Goal: Information Seeking & Learning: Learn about a topic

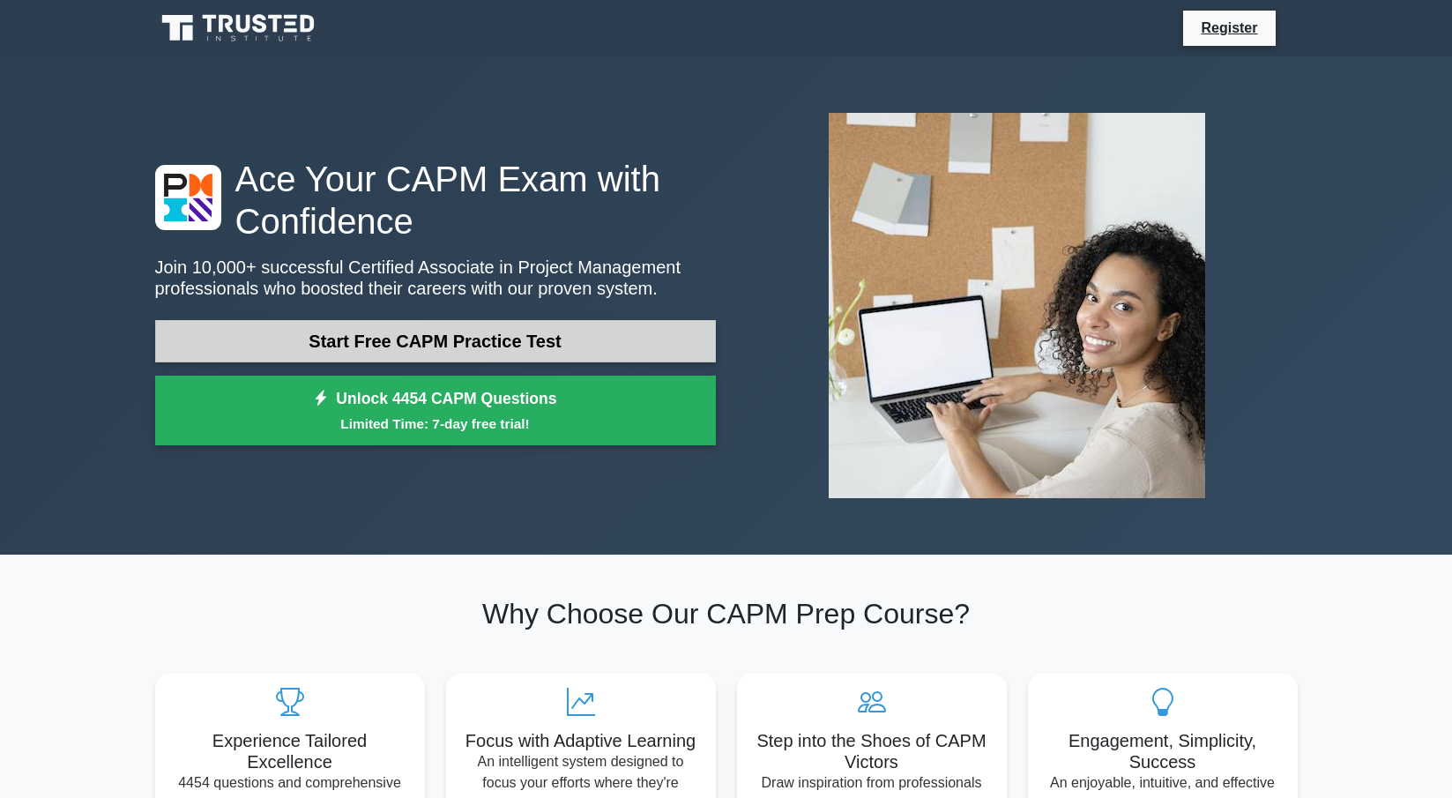
click at [495, 334] on link "Start Free CAPM Practice Test" at bounding box center [435, 341] width 561 height 42
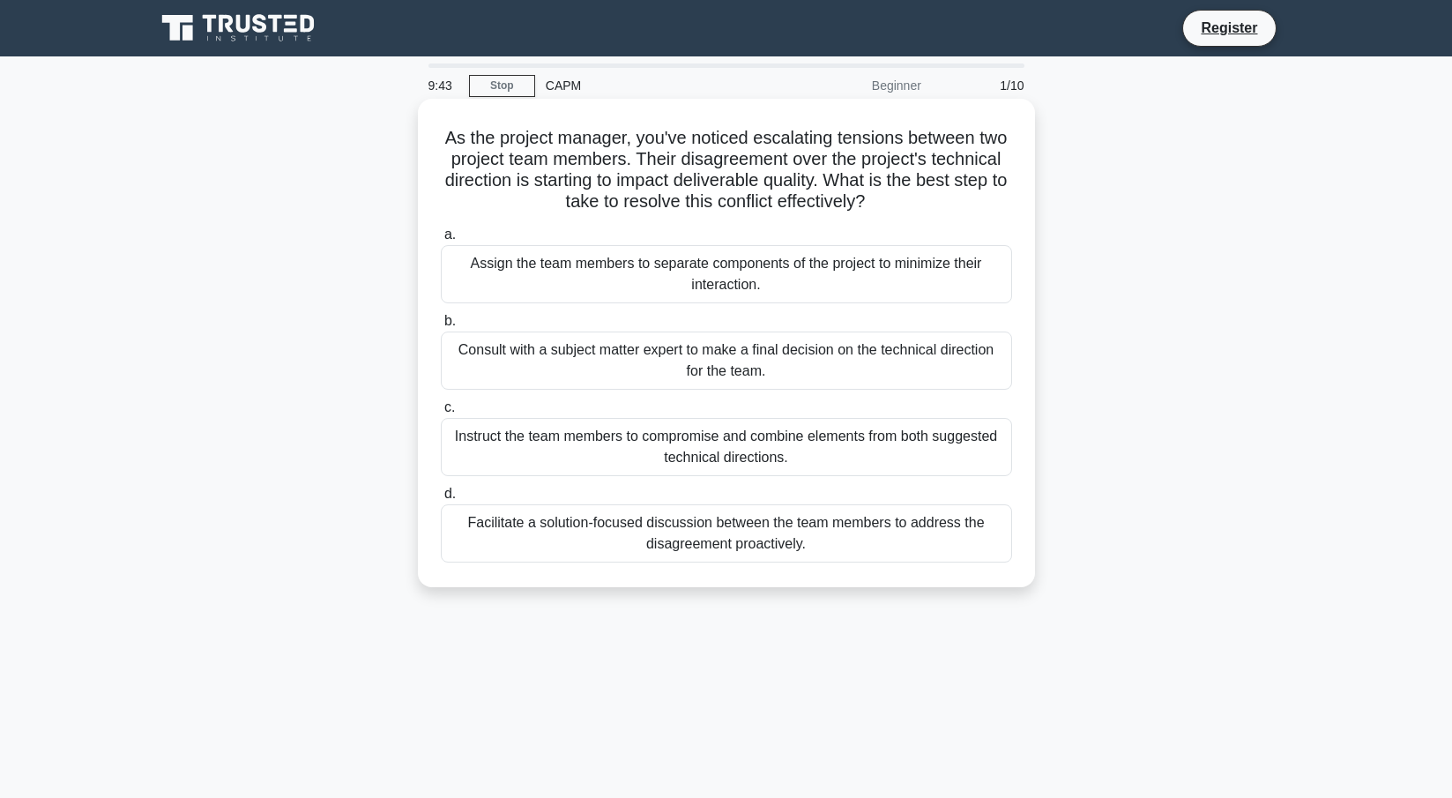
click at [699, 532] on div "Facilitate a solution-focused discussion between the team members to address th…" at bounding box center [726, 533] width 571 height 58
click at [441, 500] on input "d. Facilitate a solution-focused discussion between the team members to address…" at bounding box center [441, 493] width 0 height 11
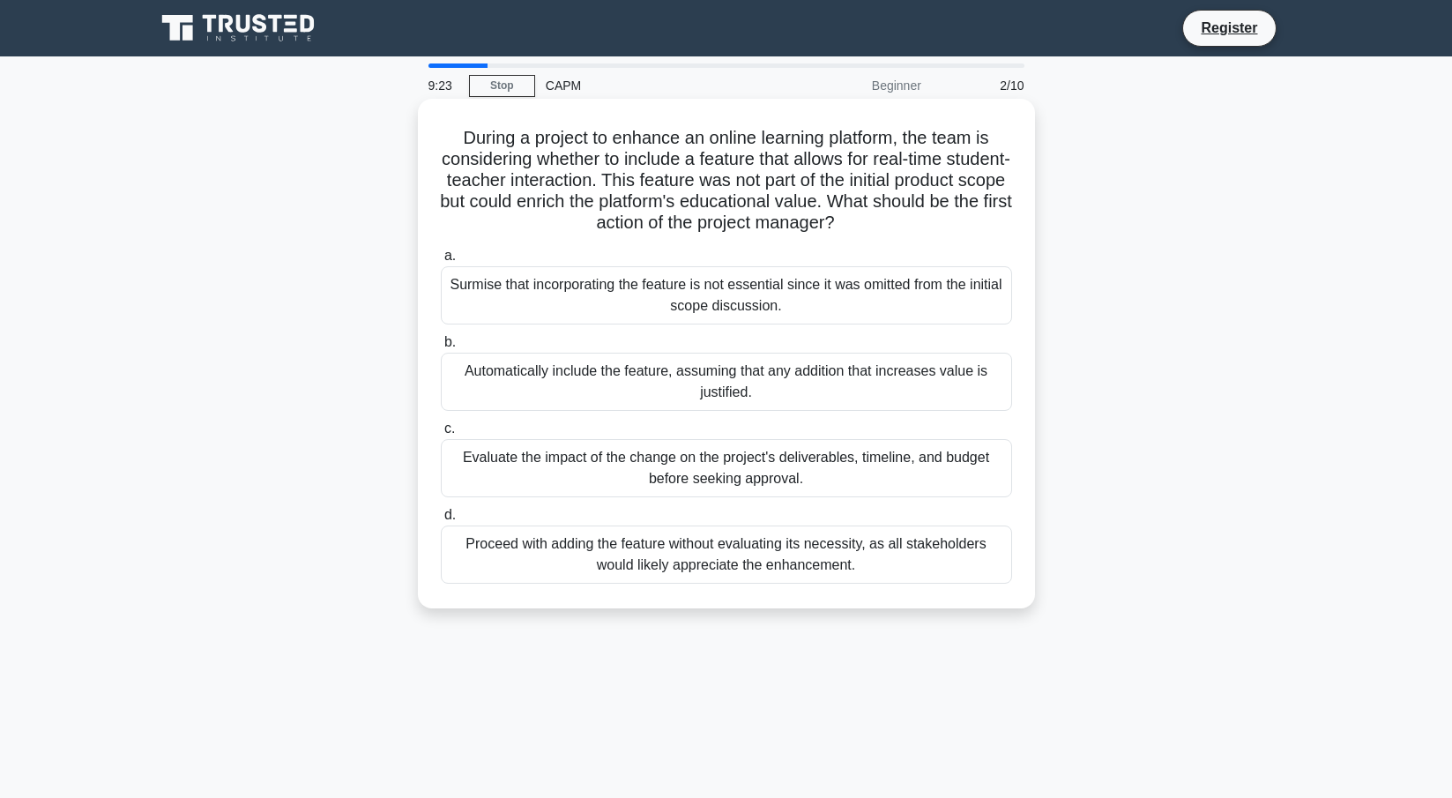
click at [651, 466] on div "Evaluate the impact of the change on the project's deliverables, timeline, and …" at bounding box center [726, 468] width 571 height 58
click at [441, 435] on input "c. Evaluate the impact of the change on the project's deliverables, timeline, a…" at bounding box center [441, 428] width 0 height 11
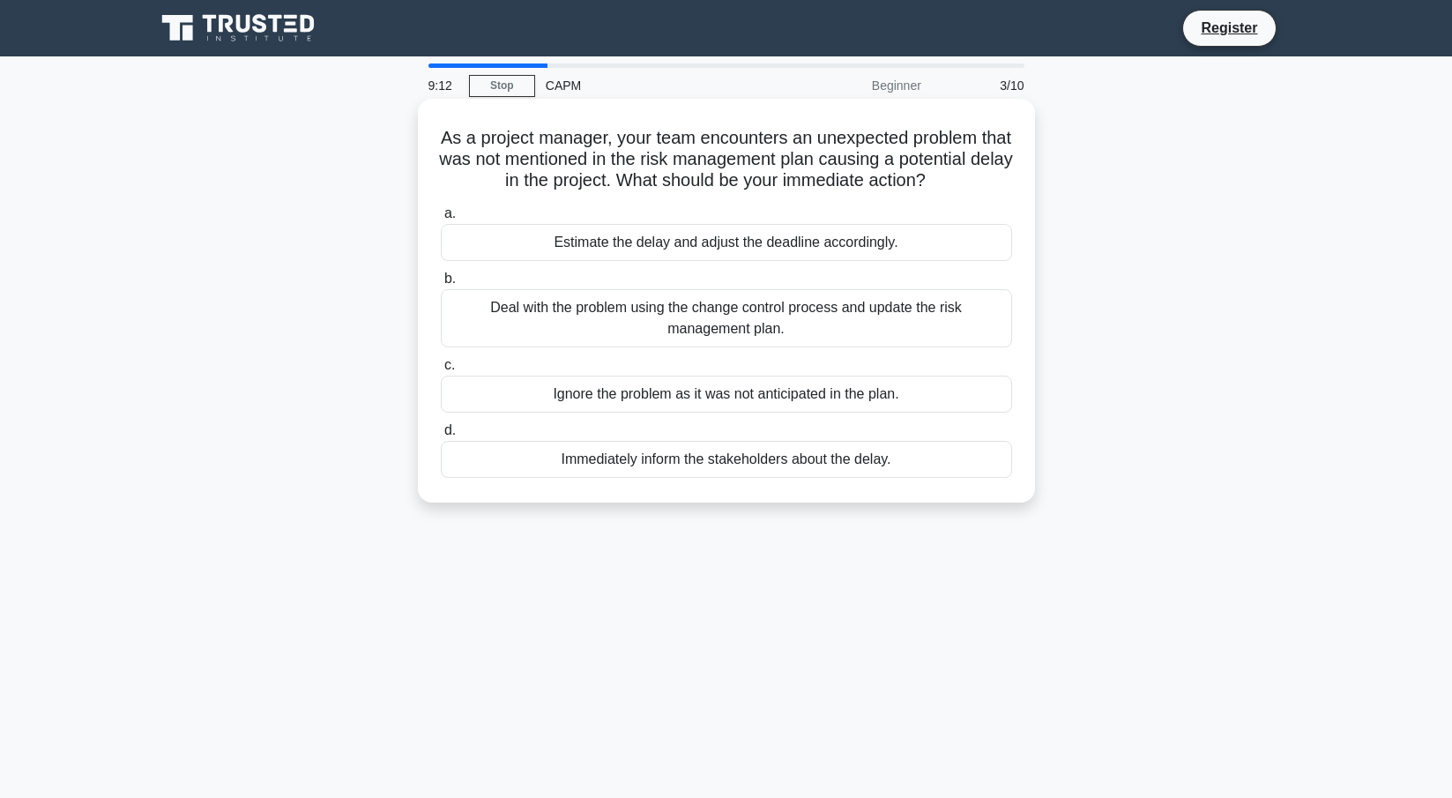
click at [684, 316] on div "Deal with the problem using the change control process and update the risk mana…" at bounding box center [726, 318] width 571 height 58
click at [441, 285] on input "b. Deal with the problem using the change control process and update the risk m…" at bounding box center [441, 278] width 0 height 11
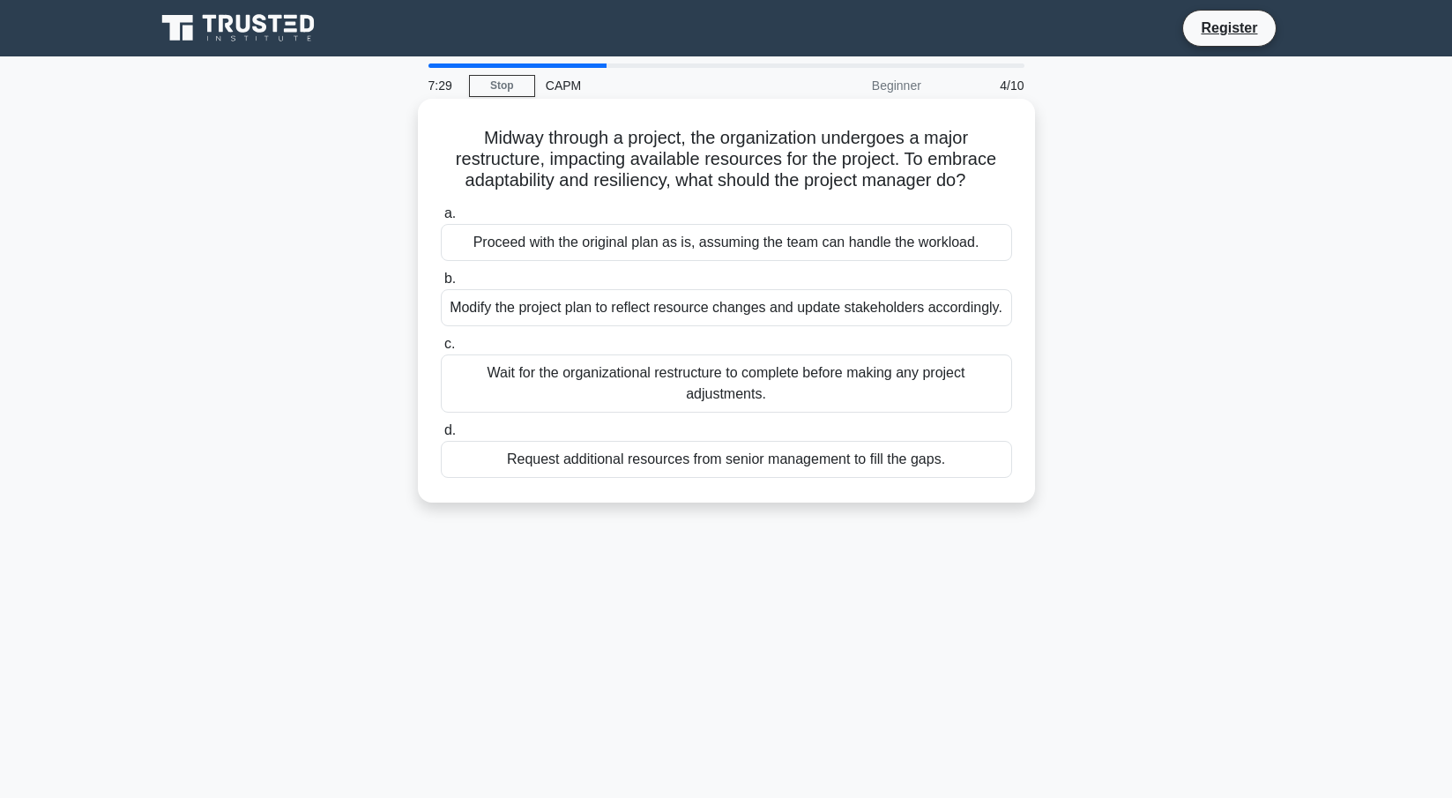
click at [731, 399] on div "Wait for the organizational restructure to complete before making any project a…" at bounding box center [726, 383] width 571 height 58
click at [441, 350] on input "c. Wait for the organizational restructure to complete before making any projec…" at bounding box center [441, 343] width 0 height 11
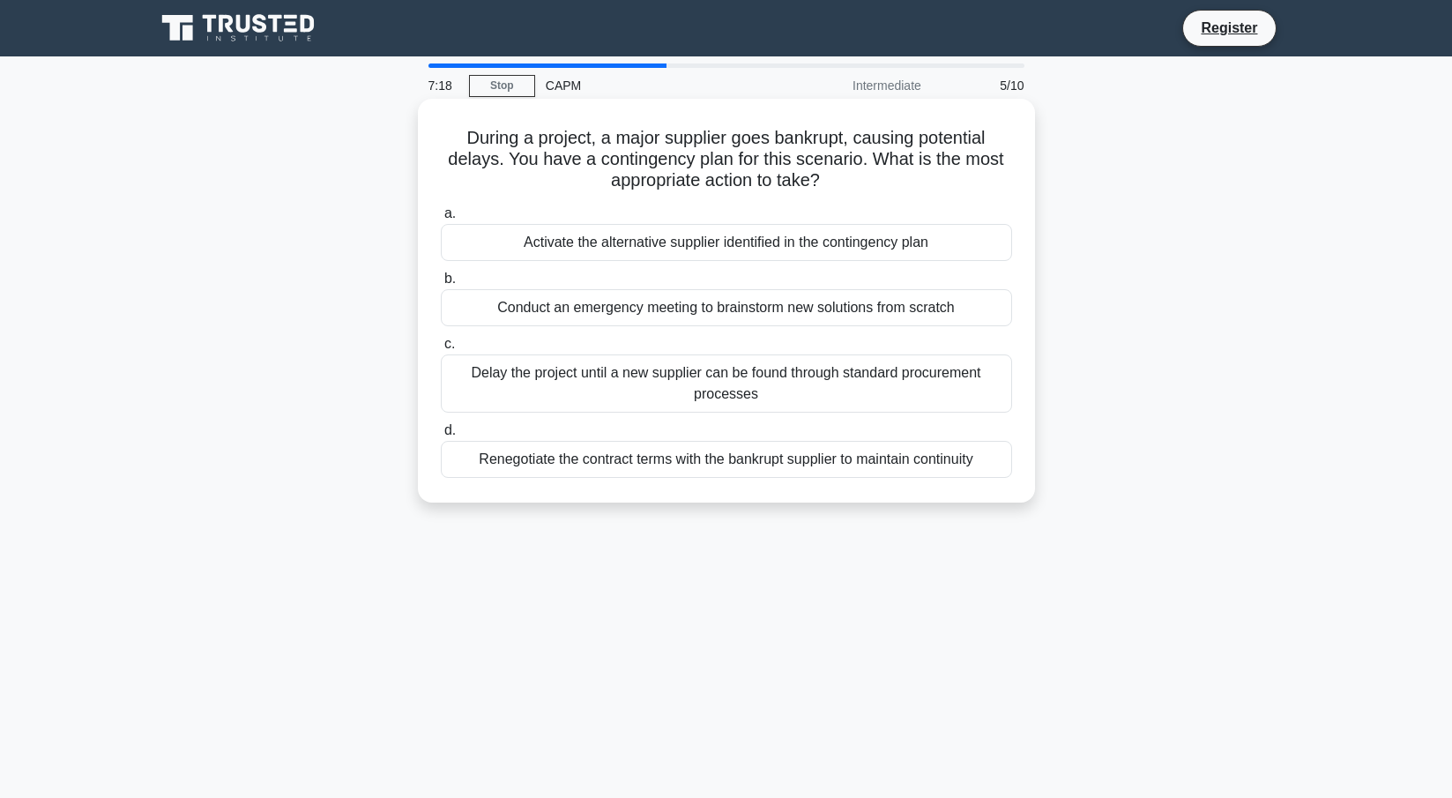
click at [780, 251] on div "Activate the alternative supplier identified in the contingency plan" at bounding box center [726, 242] width 571 height 37
click at [441, 219] on input "a. Activate the alternative supplier identified in the contingency plan" at bounding box center [441, 213] width 0 height 11
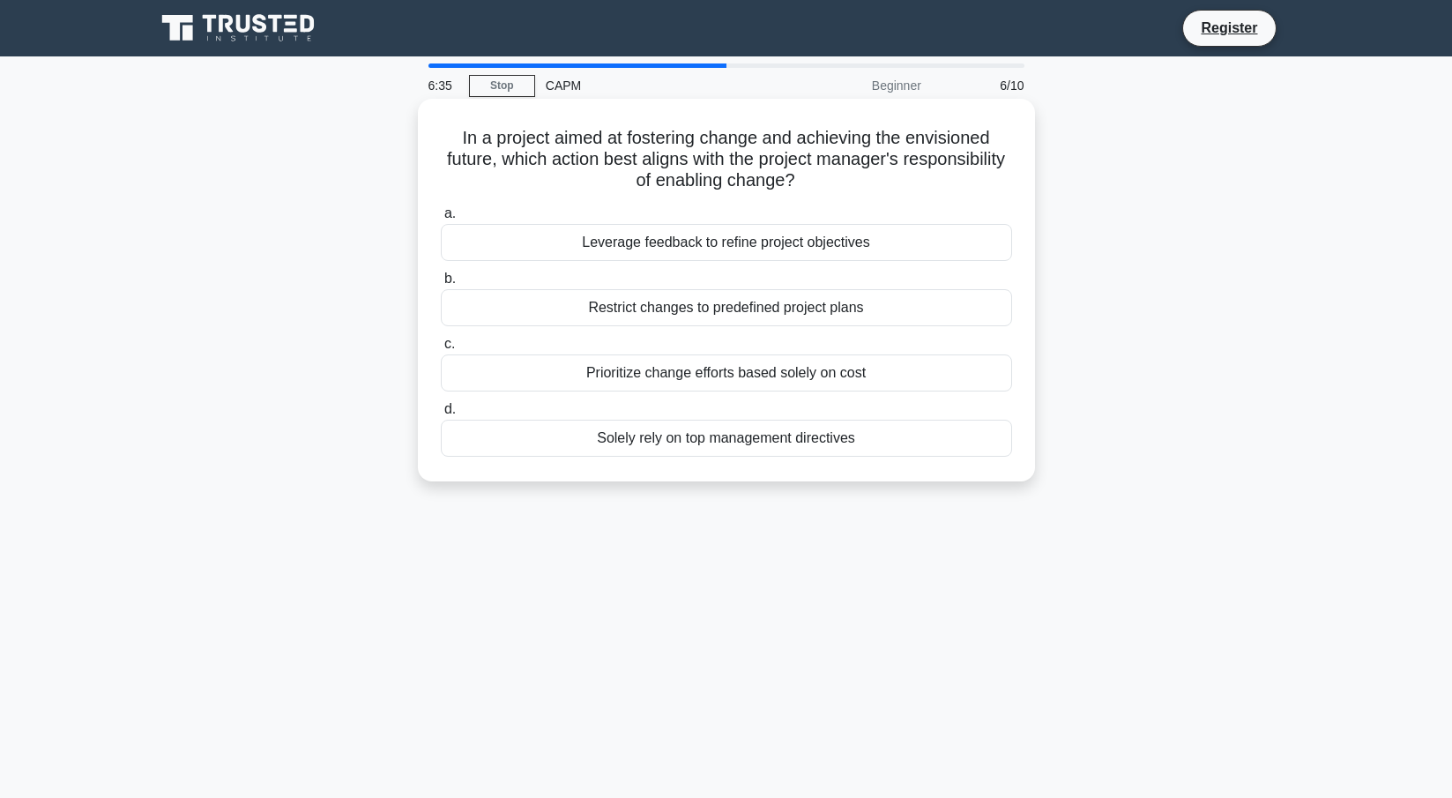
click at [729, 245] on div "Leverage feedback to refine project objectives" at bounding box center [726, 242] width 571 height 37
click at [441, 219] on input "a. Leverage feedback to refine project objectives" at bounding box center [441, 213] width 0 height 11
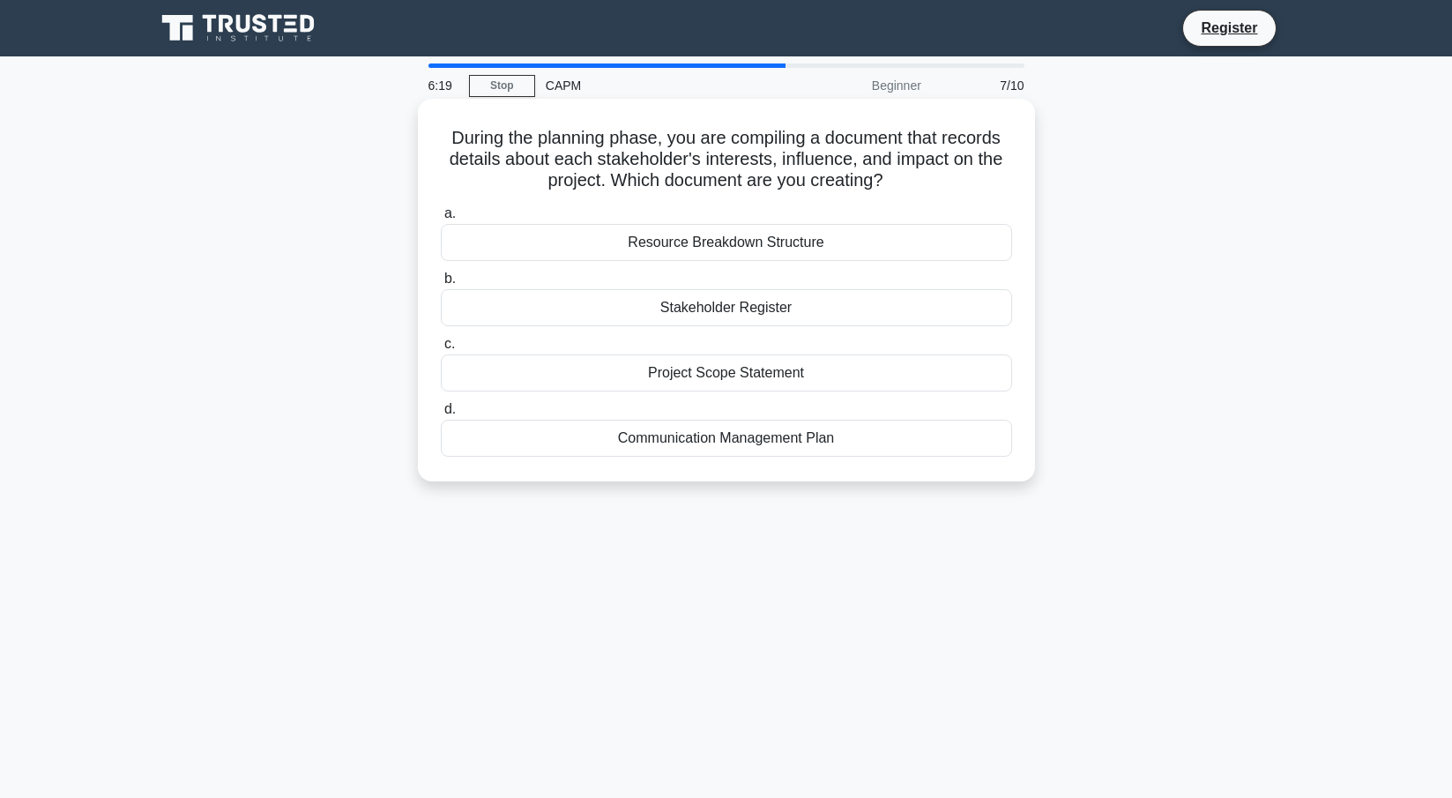
click at [674, 378] on div "Project Scope Statement" at bounding box center [726, 372] width 571 height 37
click at [441, 350] on input "c. Project Scope Statement" at bounding box center [441, 343] width 0 height 11
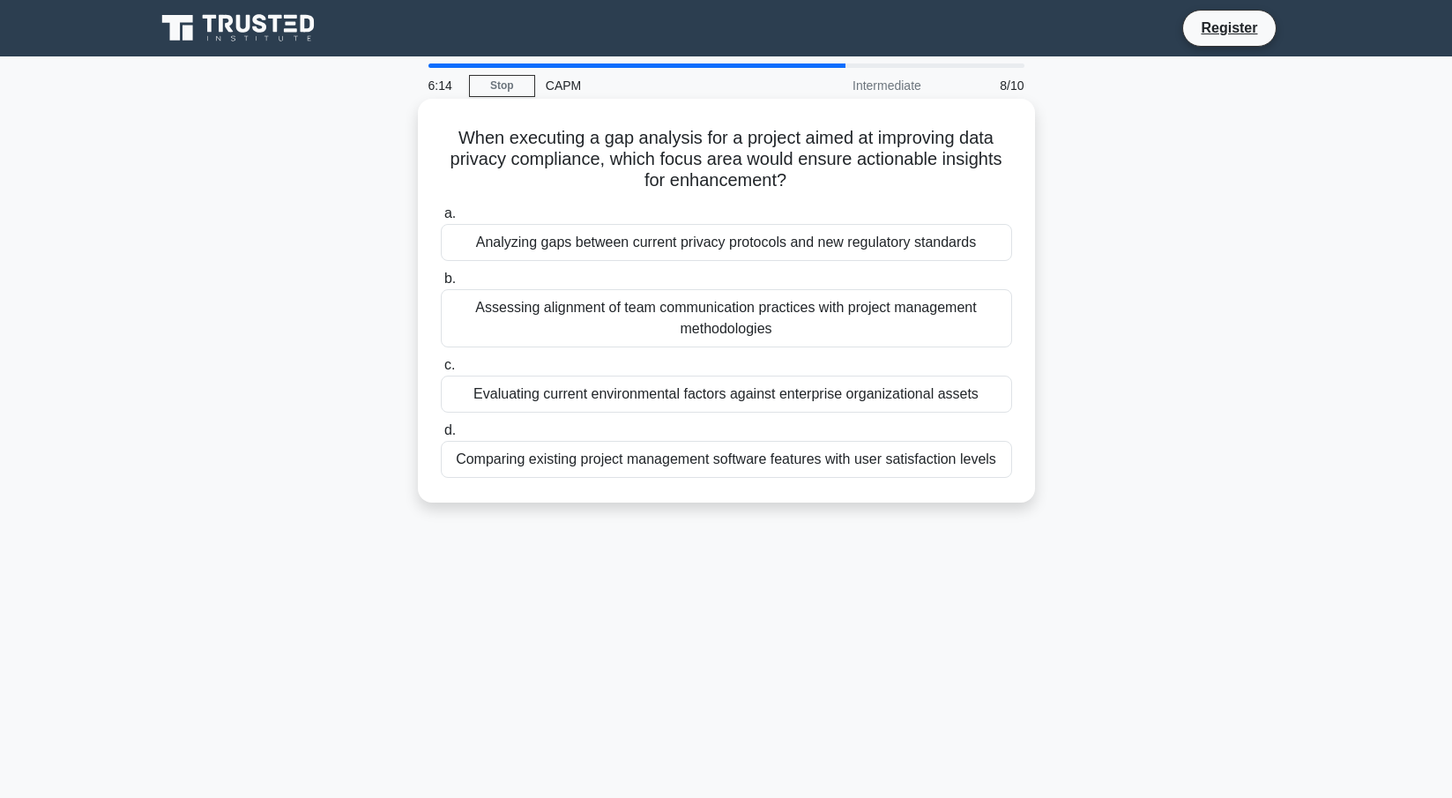
click at [682, 314] on div "Assessing alignment of team communication practices with project management met…" at bounding box center [726, 318] width 571 height 58
click at [441, 285] on input "b. Assessing alignment of team communication practices with project management …" at bounding box center [441, 278] width 0 height 11
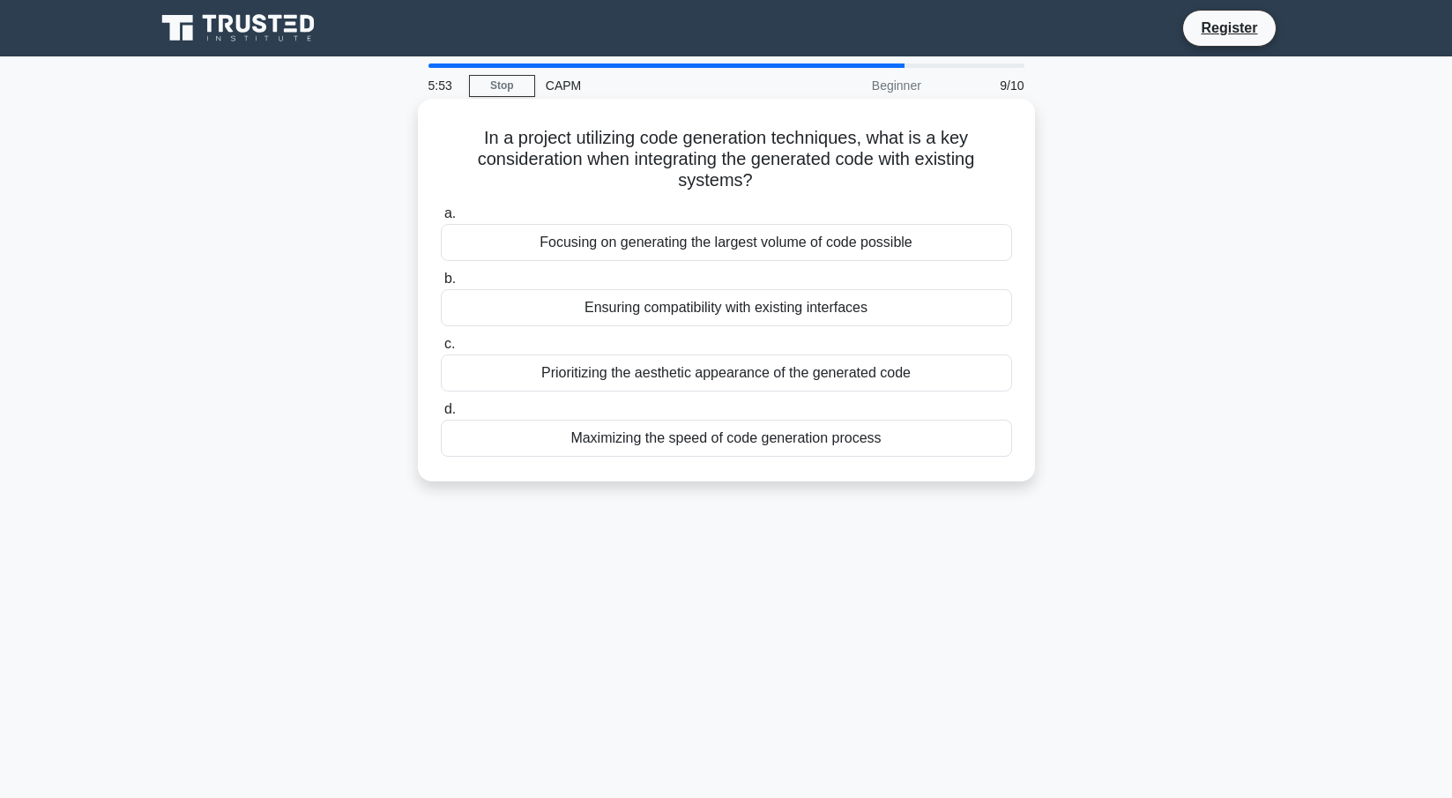
click at [721, 309] on div "Ensuring compatibility with existing interfaces" at bounding box center [726, 307] width 571 height 37
click at [441, 285] on input "b. Ensuring compatibility with existing interfaces" at bounding box center [441, 278] width 0 height 11
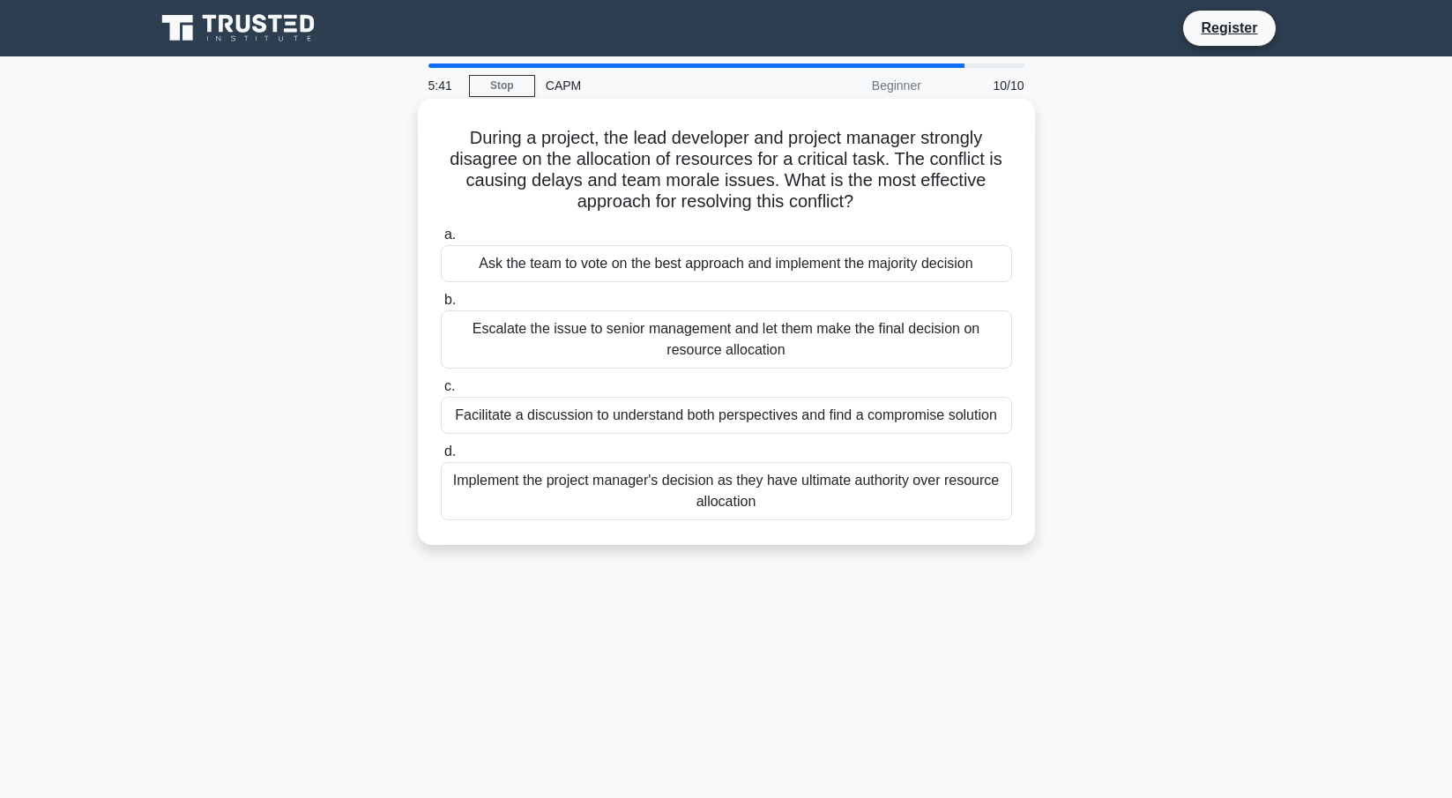
click at [714, 493] on div "Implement the project manager's decision as they have ultimate authority over r…" at bounding box center [726, 491] width 571 height 58
click at [441, 457] on input "d. Implement the project manager's decision as they have ultimate authority ove…" at bounding box center [441, 451] width 0 height 11
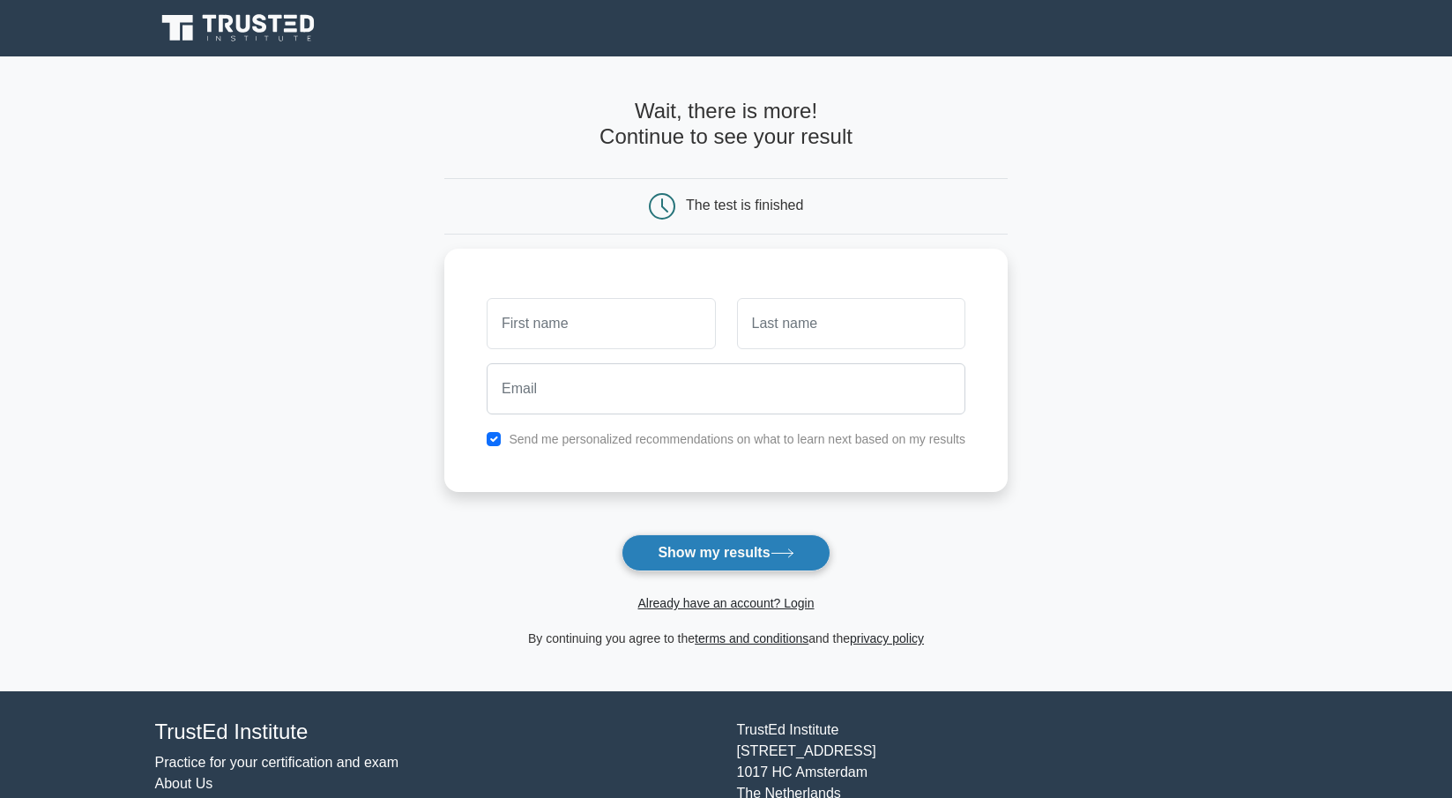
click at [686, 561] on button "Show my results" at bounding box center [725, 552] width 208 height 37
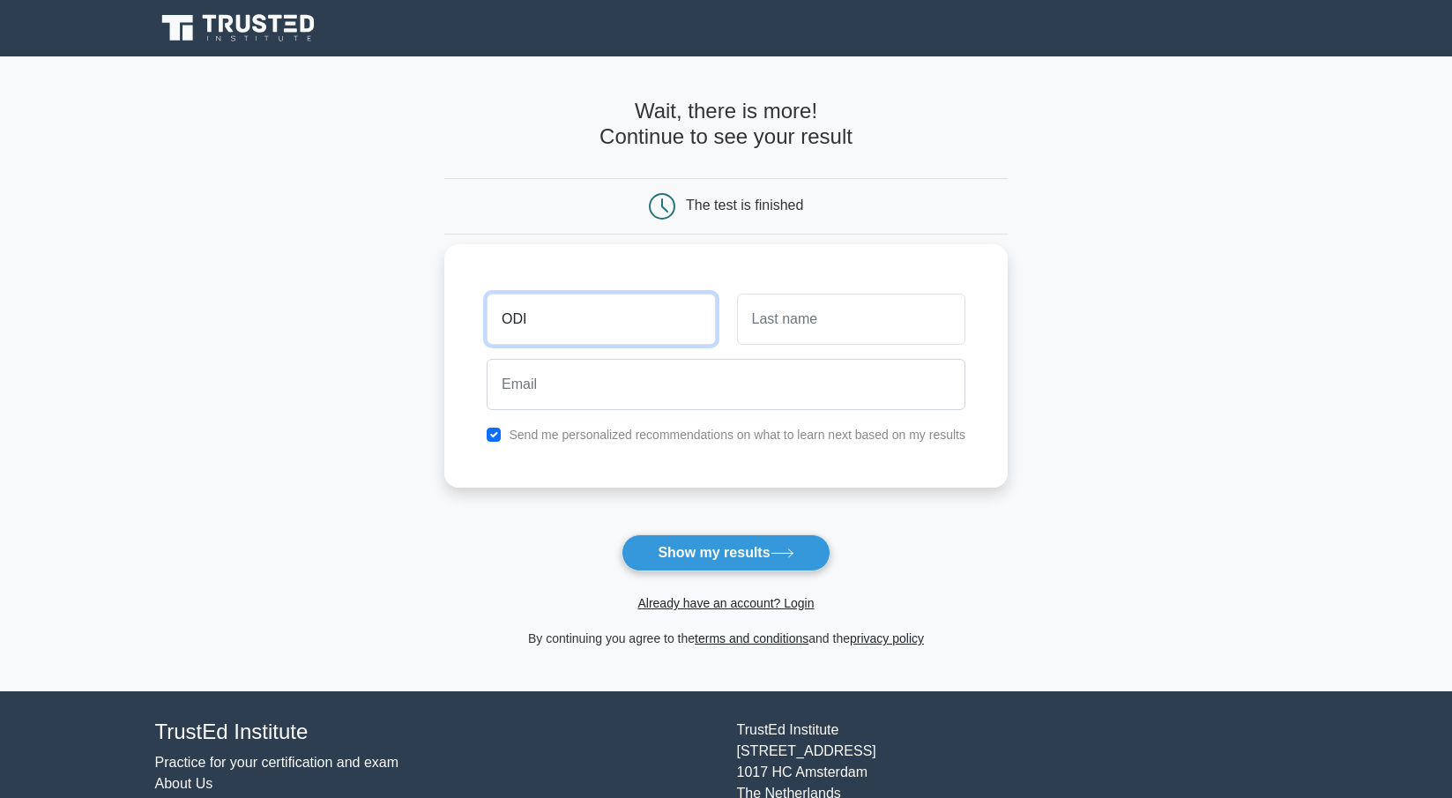
type input "ODI"
click at [636, 381] on input "email" at bounding box center [726, 384] width 479 height 51
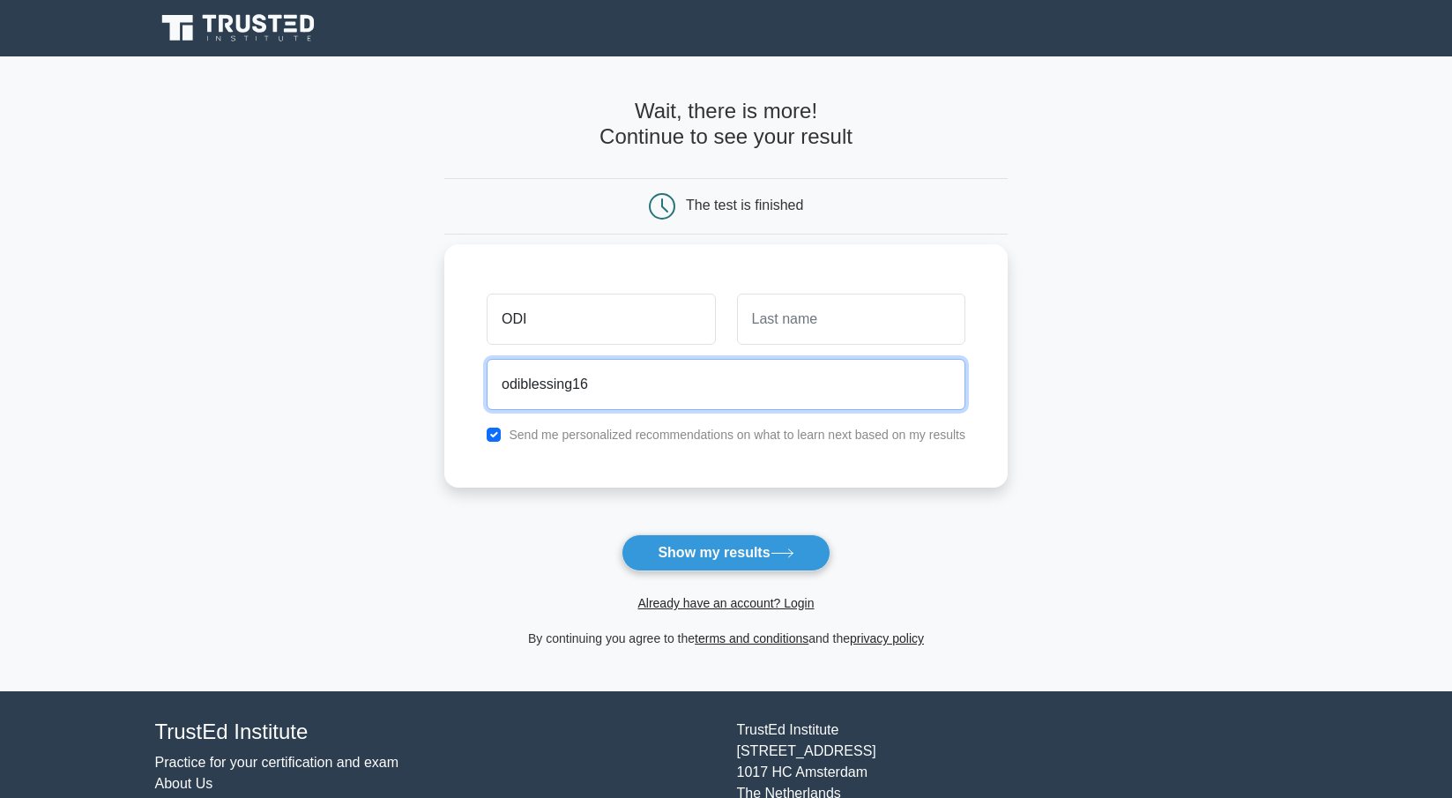
type input "odiblessing16"
